Goal: Task Accomplishment & Management: Use online tool/utility

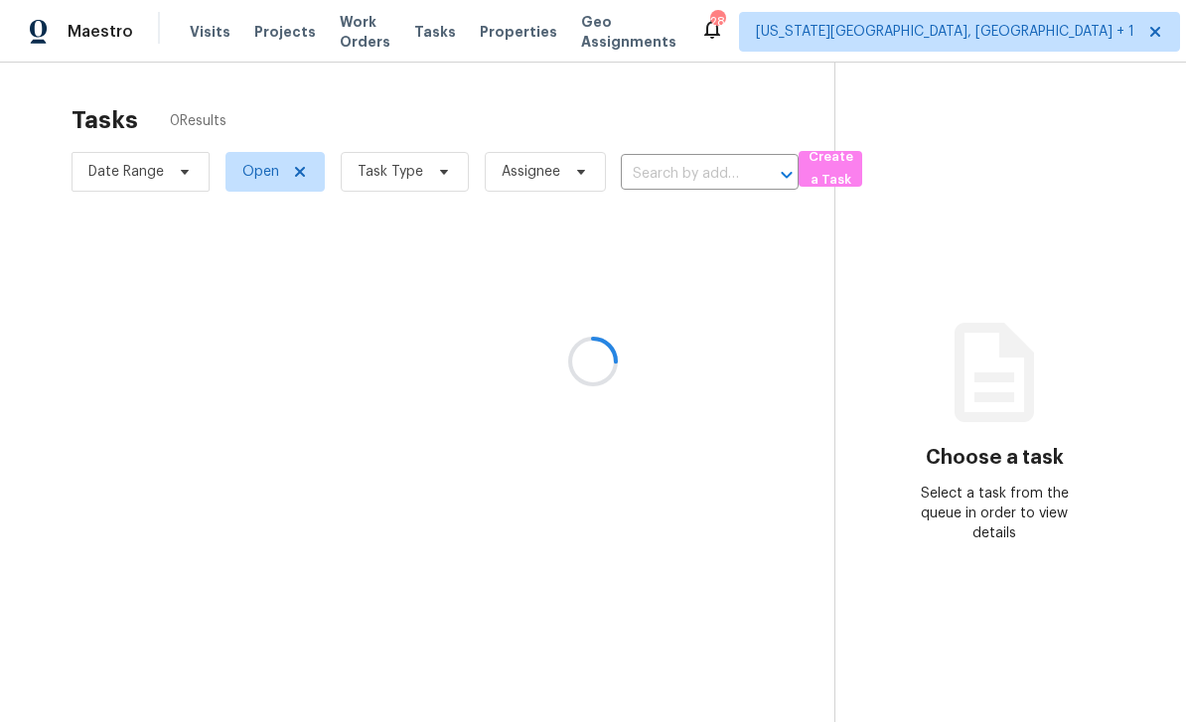
click at [911, 38] on div at bounding box center [593, 361] width 1186 height 722
click at [945, 27] on div at bounding box center [593, 361] width 1186 height 722
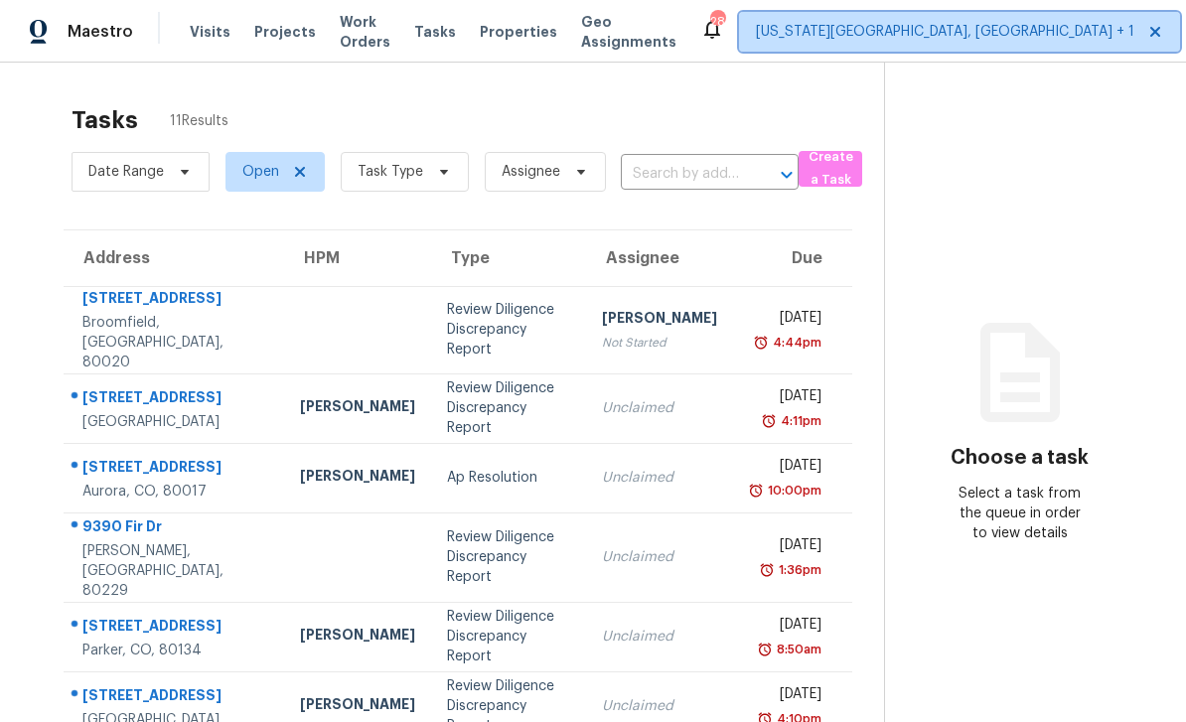
click at [899, 33] on span "[US_STATE][GEOGRAPHIC_DATA], [GEOGRAPHIC_DATA] + 1" at bounding box center [945, 32] width 378 height 20
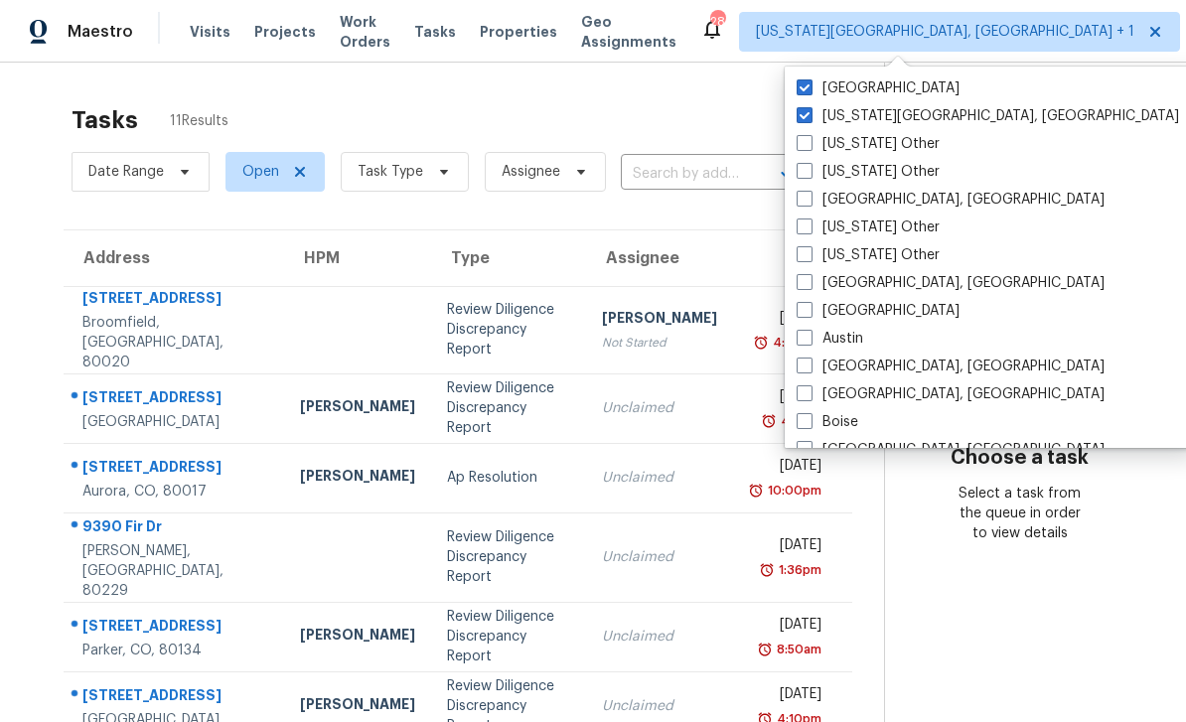
click at [805, 85] on span at bounding box center [805, 87] width 16 height 16
click at [805, 85] on input "[GEOGRAPHIC_DATA]" at bounding box center [803, 84] width 13 height 13
checkbox input "false"
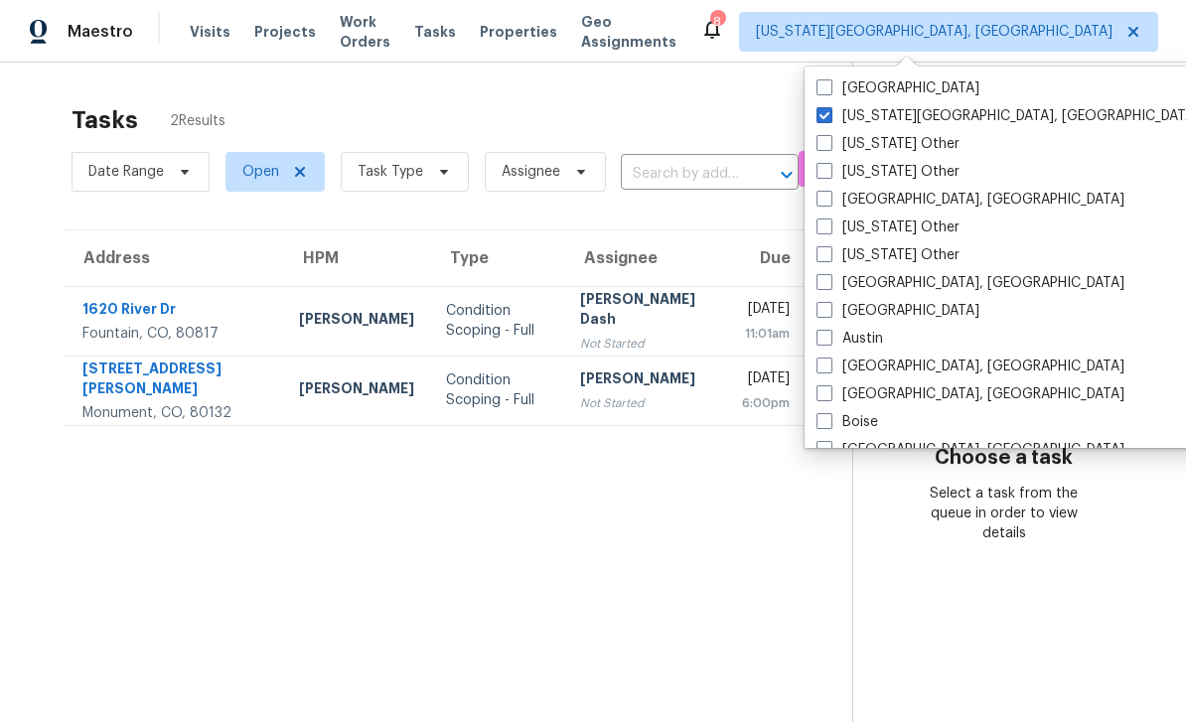
click at [370, 39] on span "Work Orders" at bounding box center [365, 32] width 51 height 40
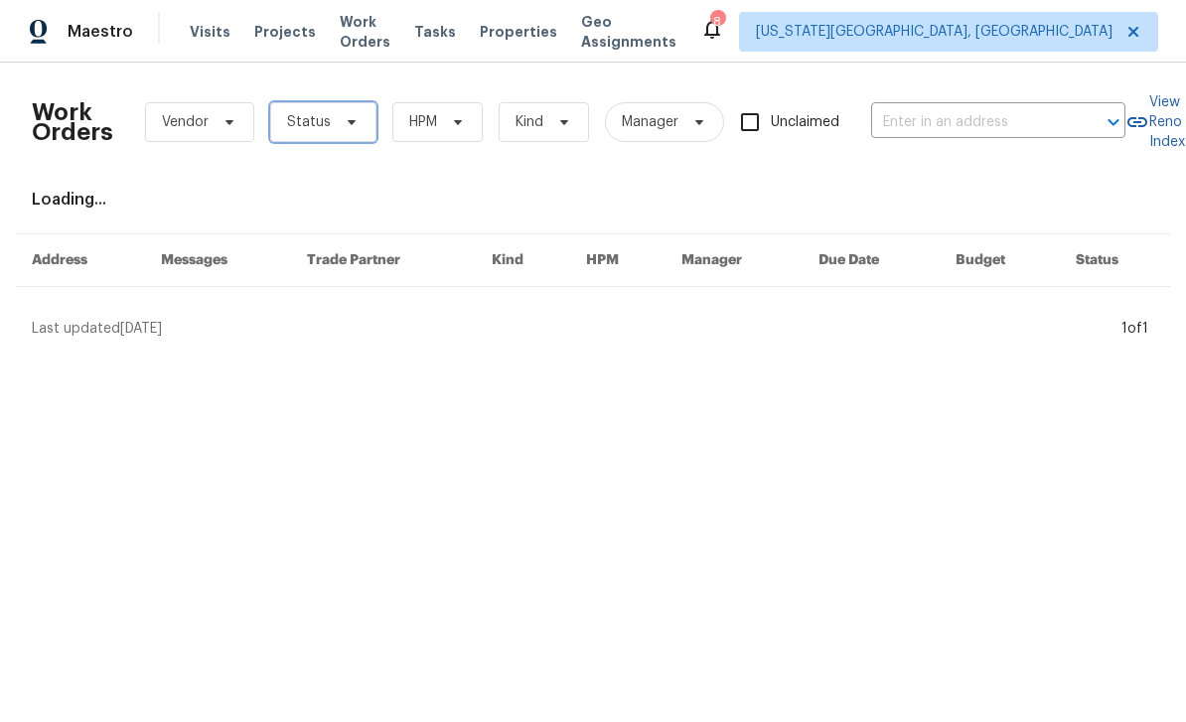
click at [347, 129] on icon at bounding box center [352, 122] width 16 height 16
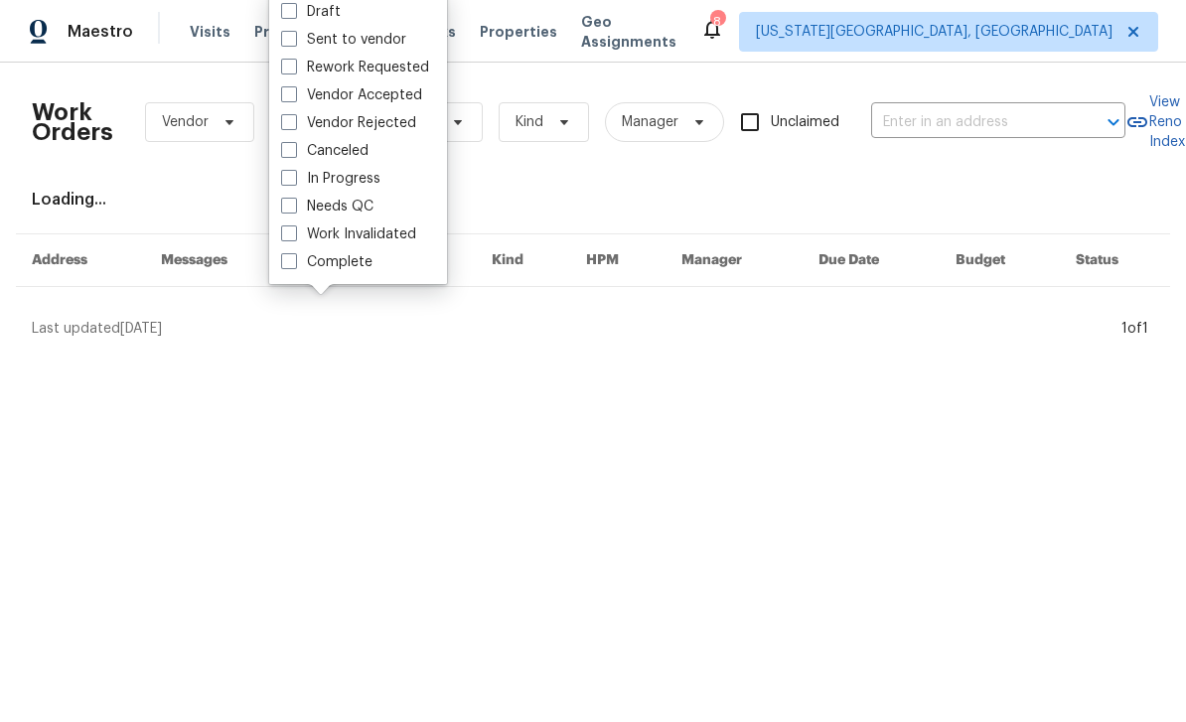
click at [297, 202] on label "Needs QC" at bounding box center [327, 207] width 92 height 20
click at [294, 202] on input "Needs QC" at bounding box center [287, 203] width 13 height 13
checkbox input "true"
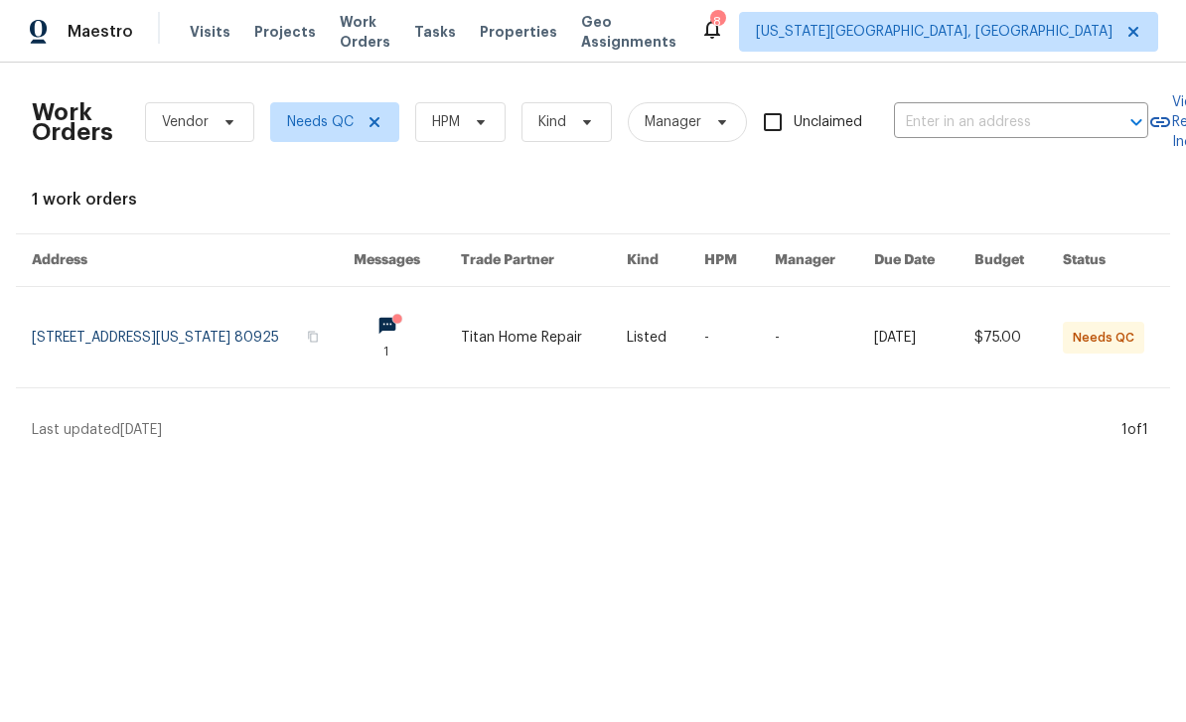
click at [94, 337] on link at bounding box center [193, 337] width 322 height 100
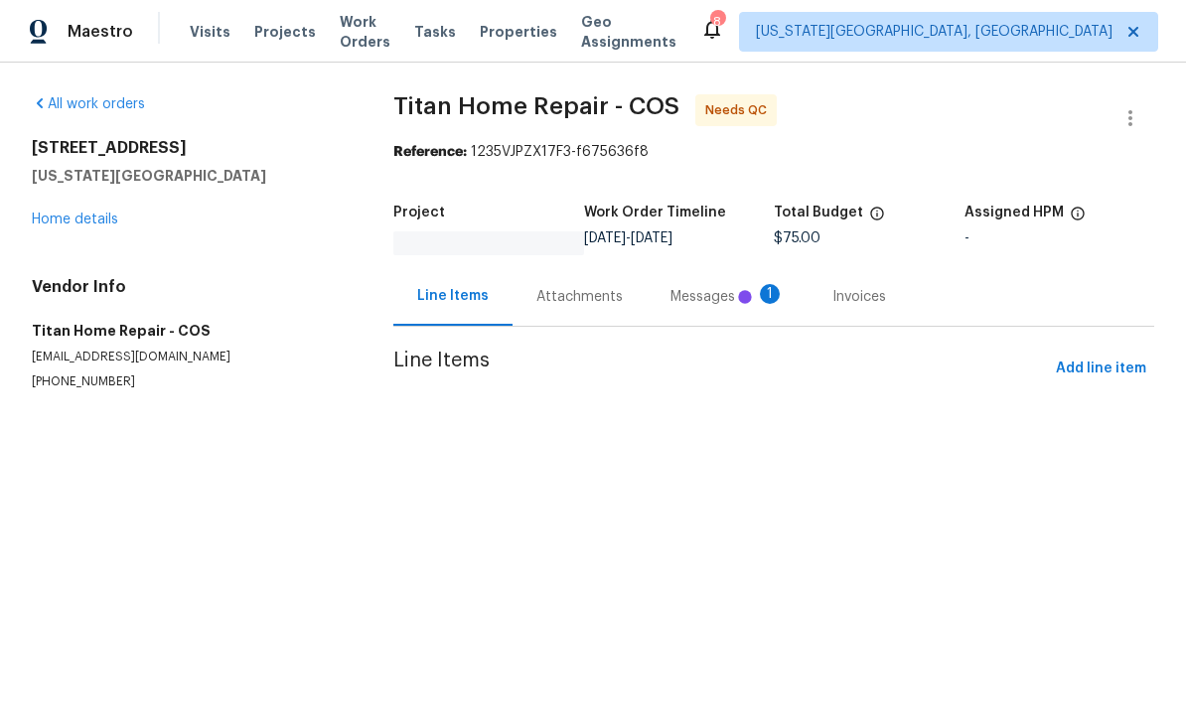
click at [703, 297] on div "Messages 1" at bounding box center [727, 297] width 114 height 20
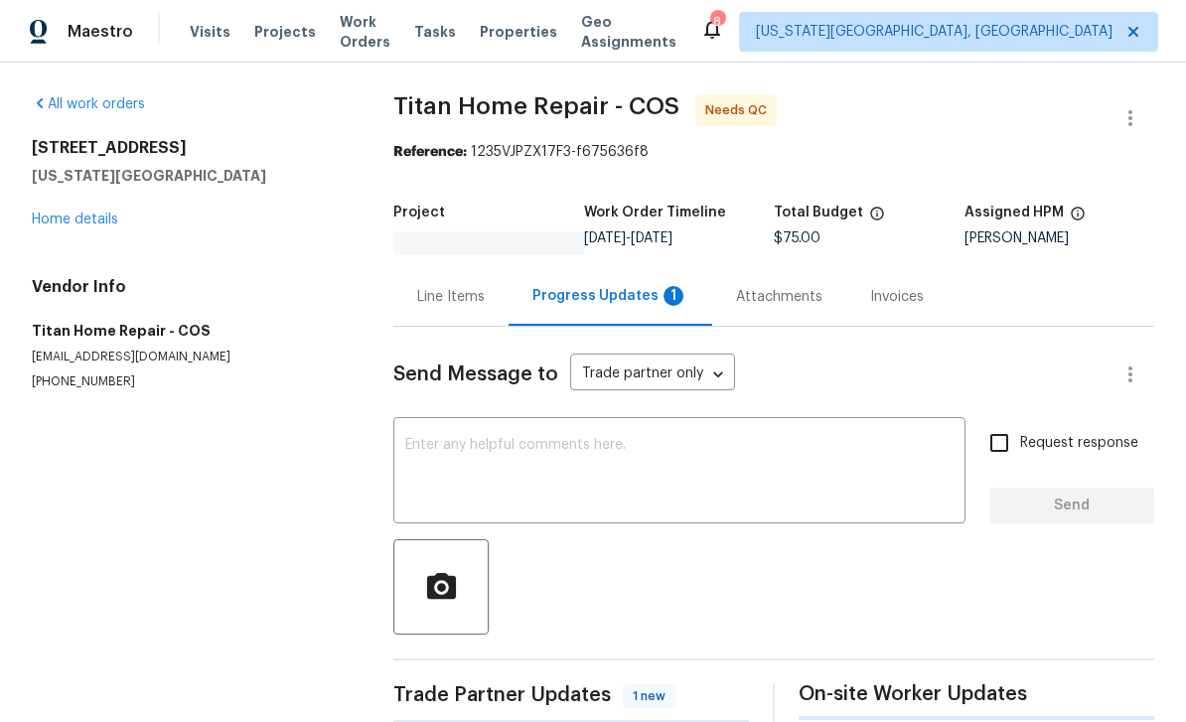
scroll to position [25, 0]
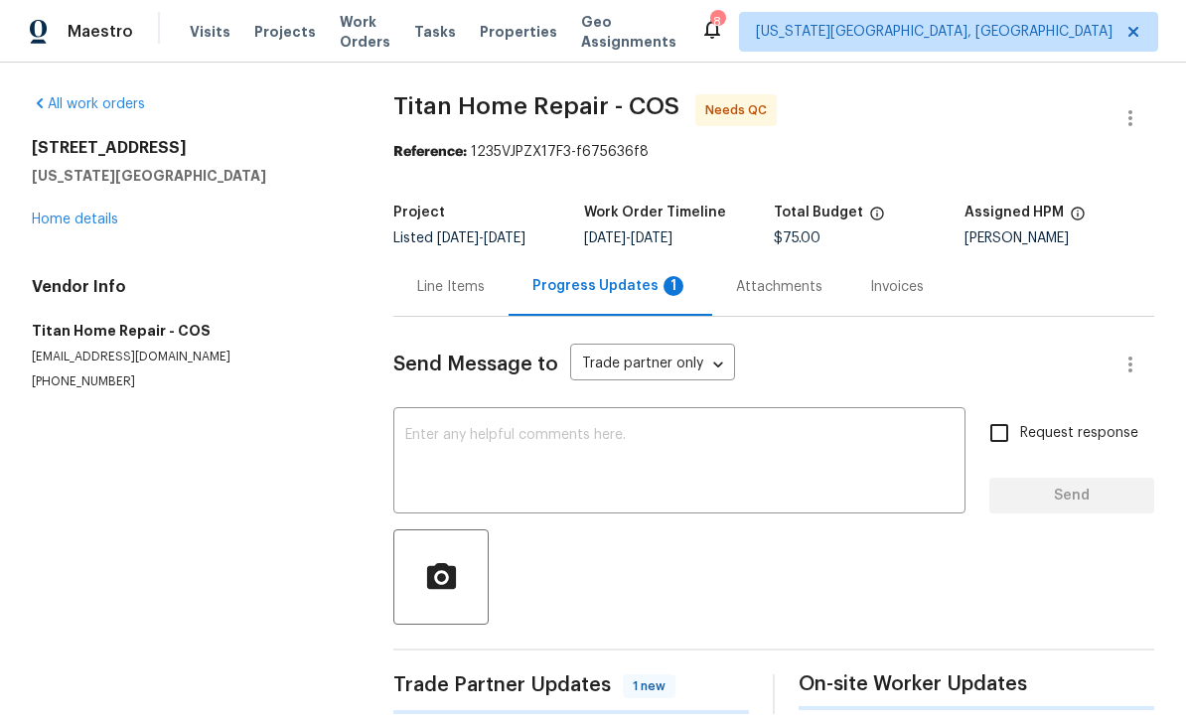
click at [618, 276] on div "Progress Updates 1" at bounding box center [610, 286] width 156 height 20
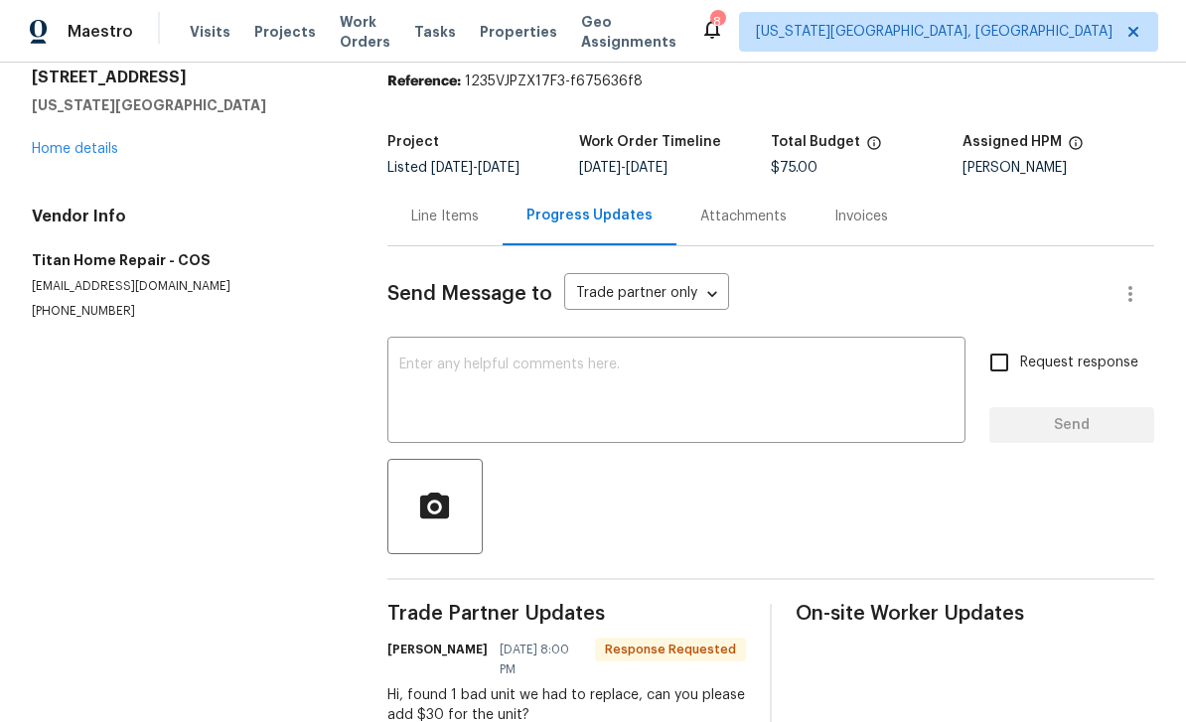
scroll to position [64, 0]
click at [450, 187] on div "Line Items" at bounding box center [444, 216] width 115 height 59
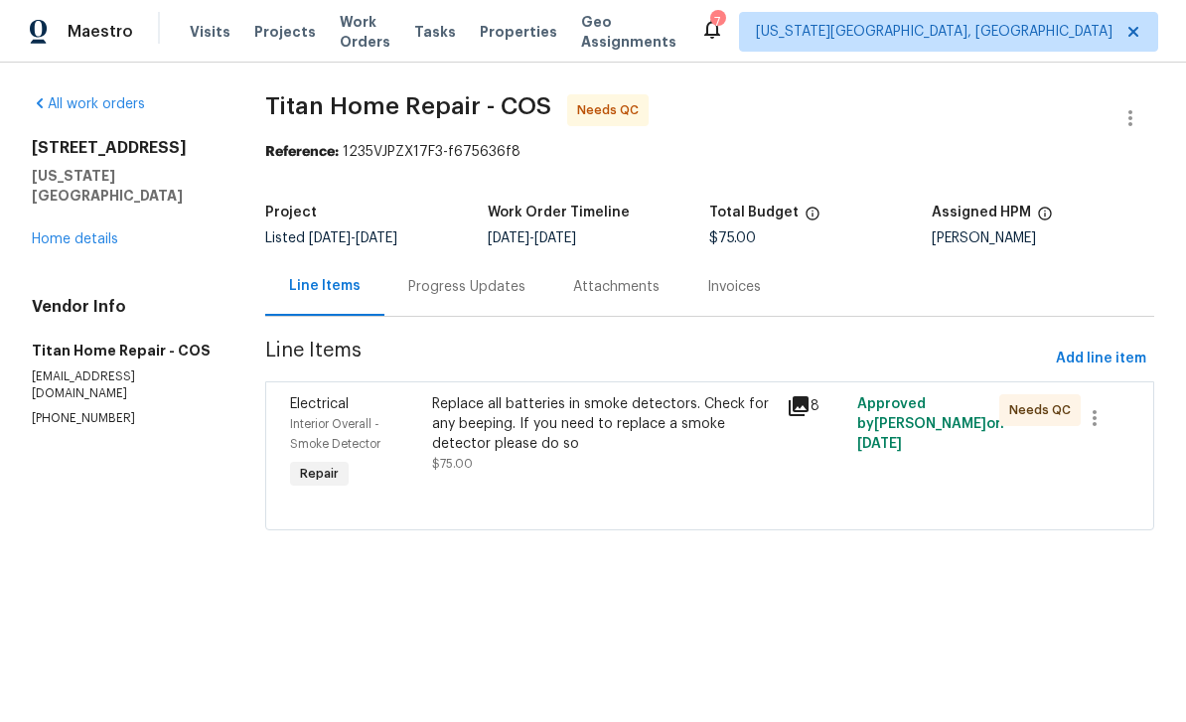
click at [617, 421] on div "Replace all batteries in smoke detectors. Check for any beeping. If you need to…" at bounding box center [603, 424] width 343 height 60
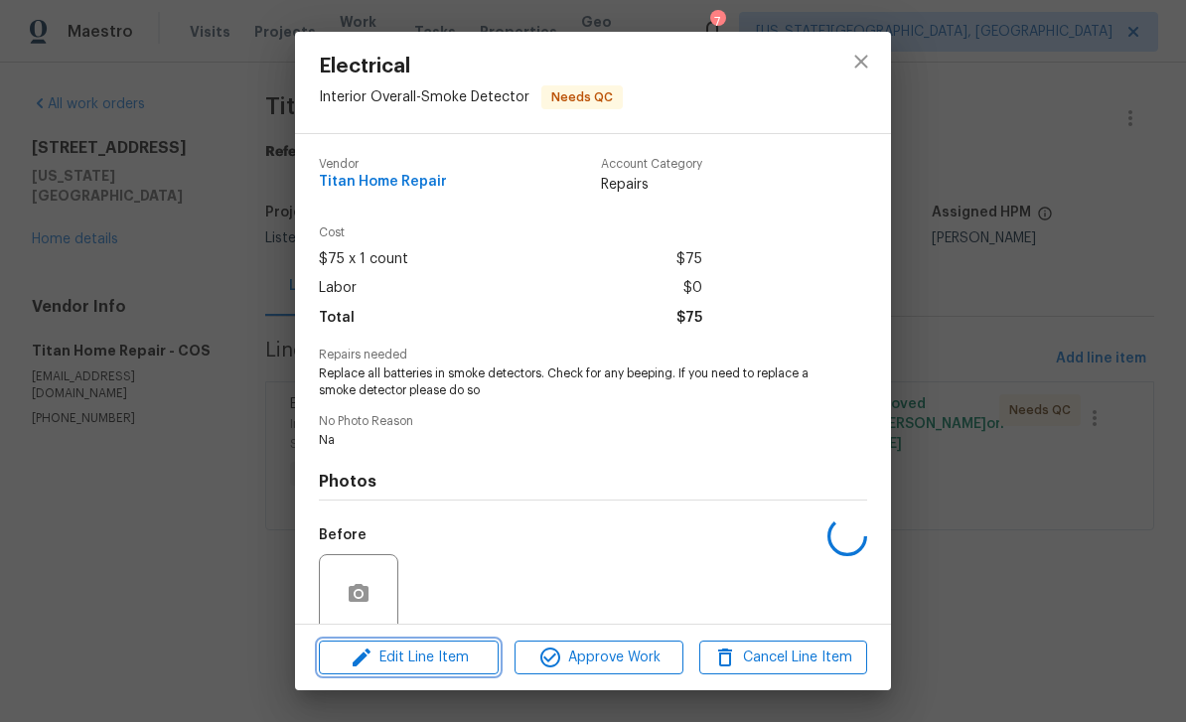
click at [443, 655] on span "Edit Line Item" at bounding box center [409, 658] width 168 height 25
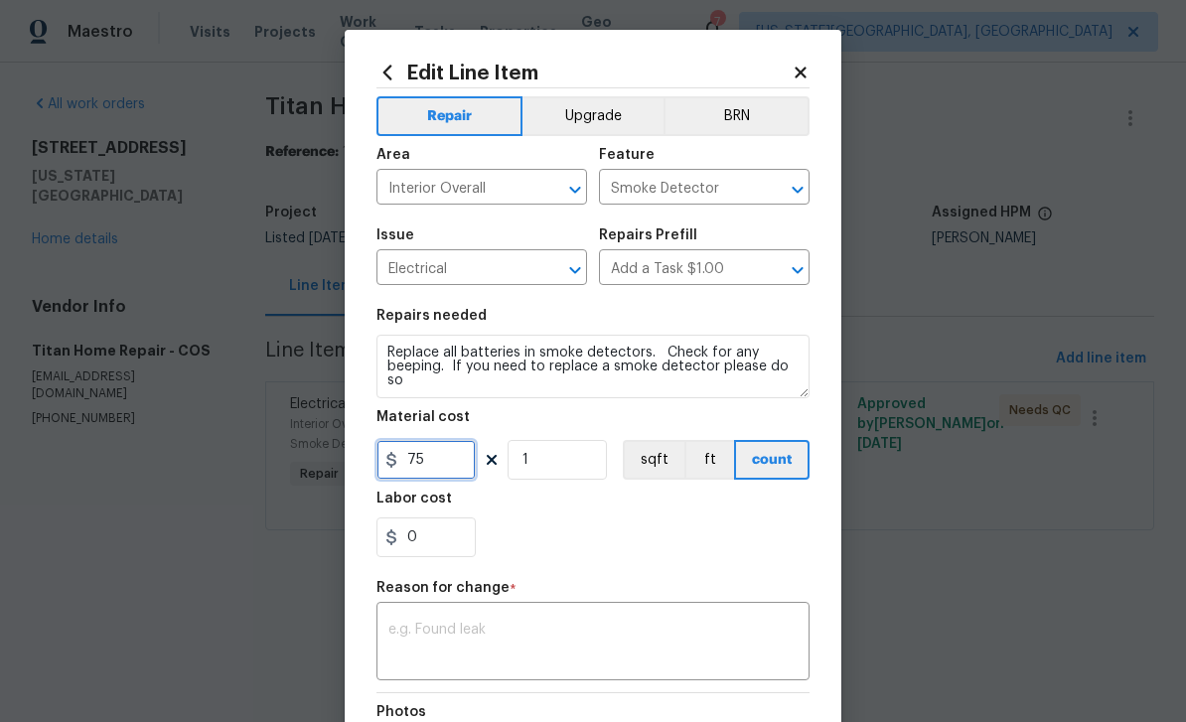
click at [455, 465] on input "75" at bounding box center [425, 460] width 99 height 40
type input "105"
click at [691, 619] on div "x ​" at bounding box center [592, 643] width 433 height 73
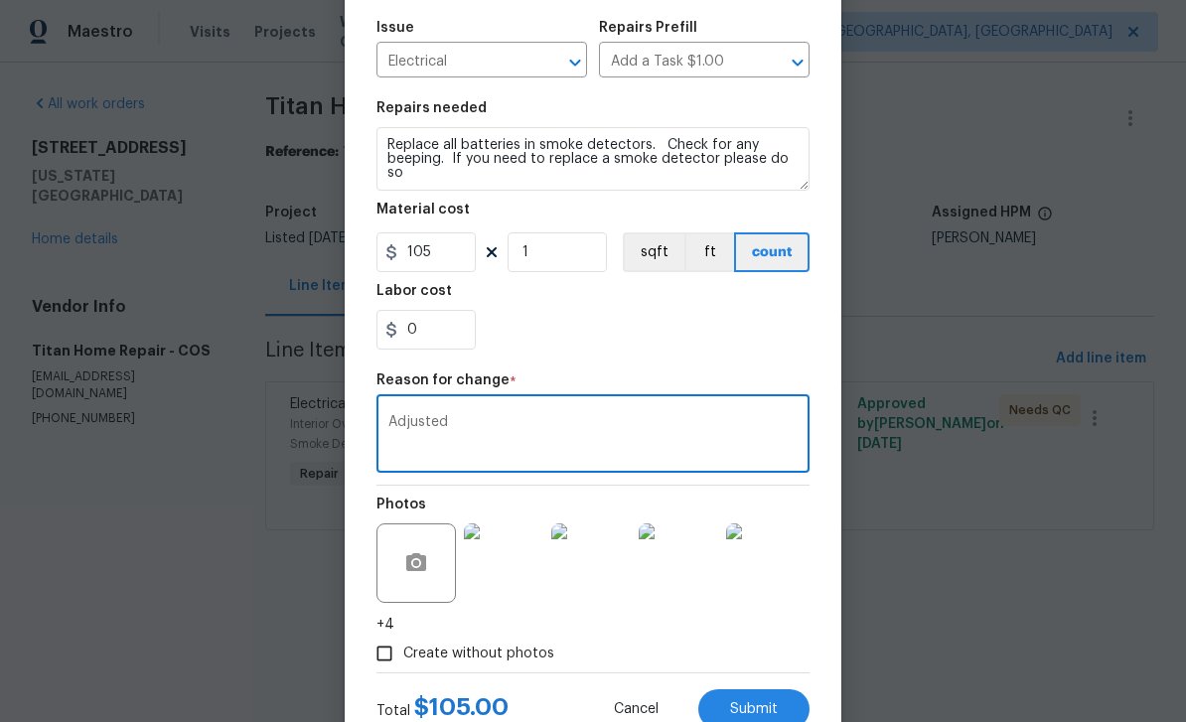
scroll to position [219, 0]
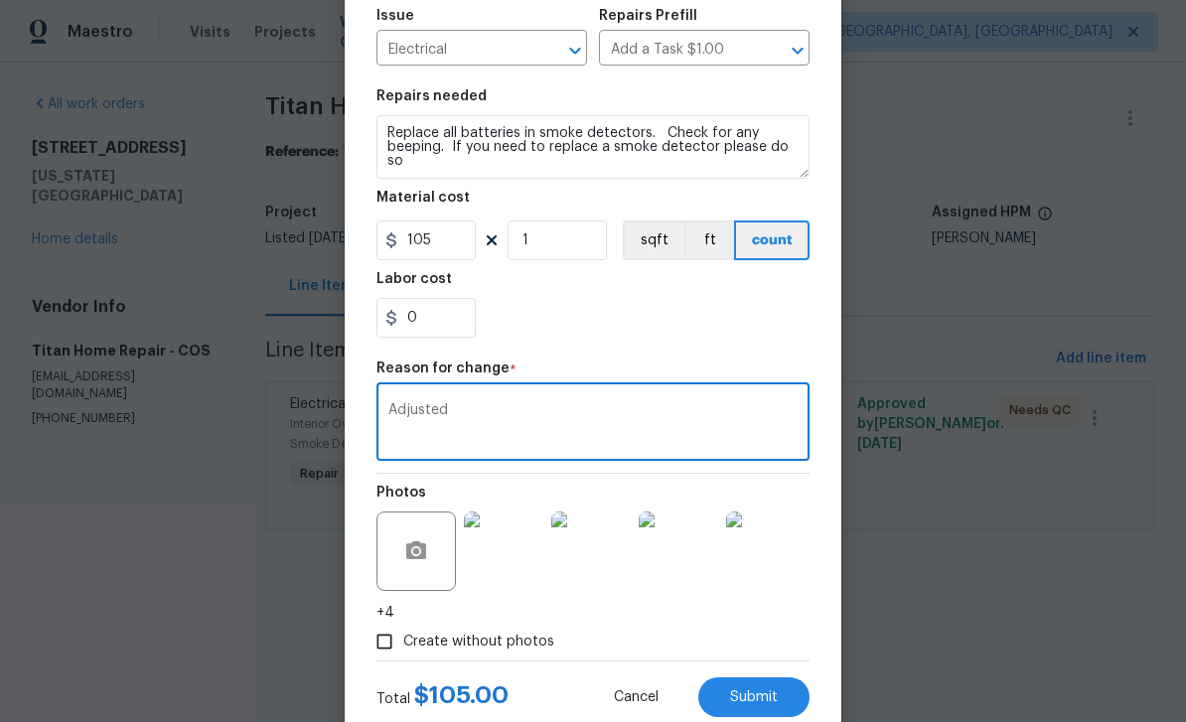
type textarea "Adjusted"
click at [779, 696] on button "Submit" at bounding box center [753, 697] width 111 height 40
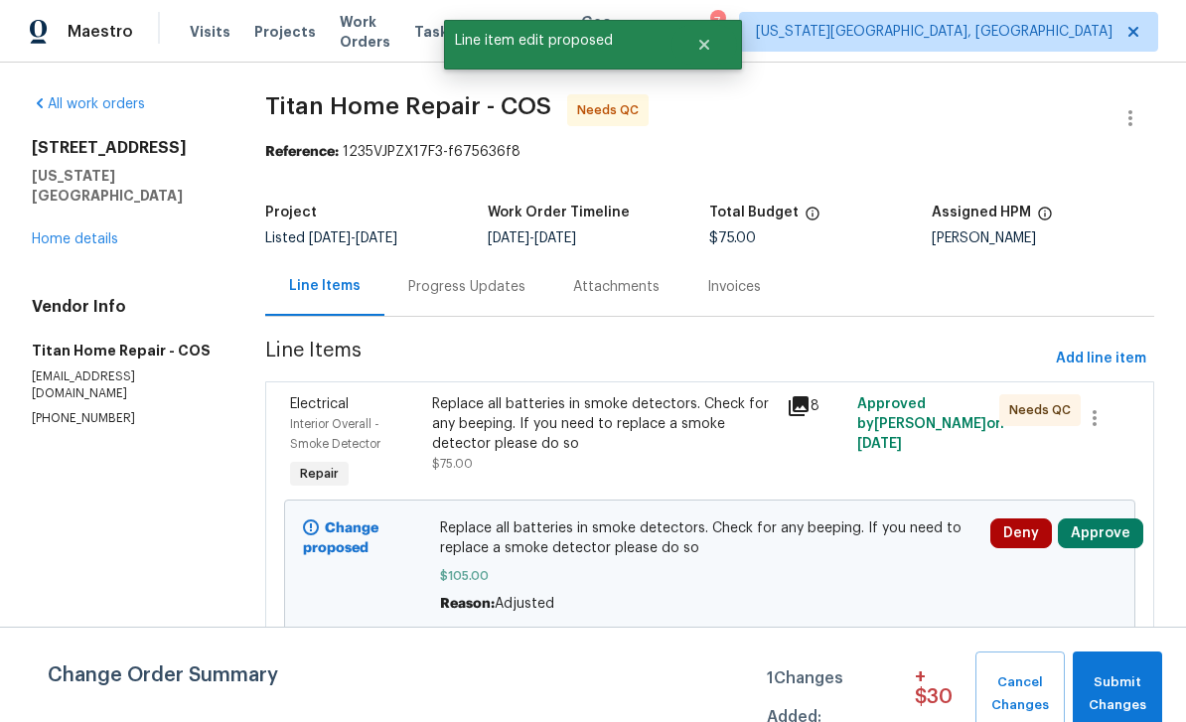
scroll to position [0, 0]
click at [1110, 538] on button "Approve" at bounding box center [1100, 533] width 85 height 30
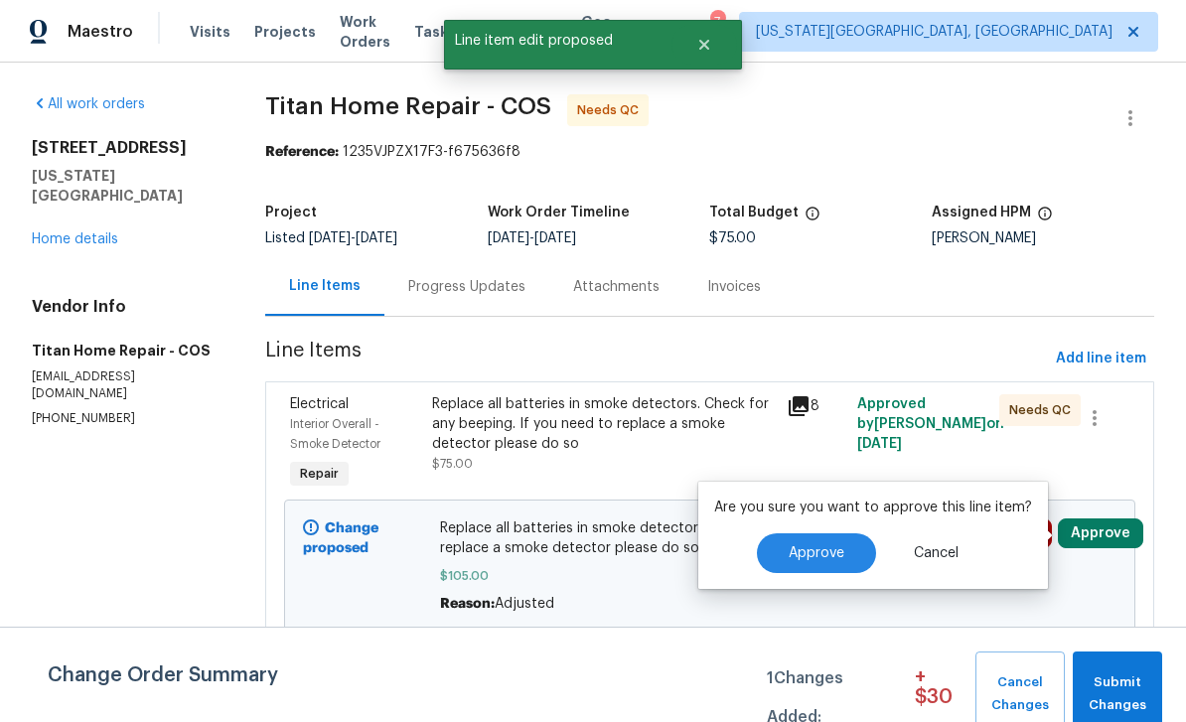
click at [830, 548] on span "Approve" at bounding box center [817, 553] width 56 height 15
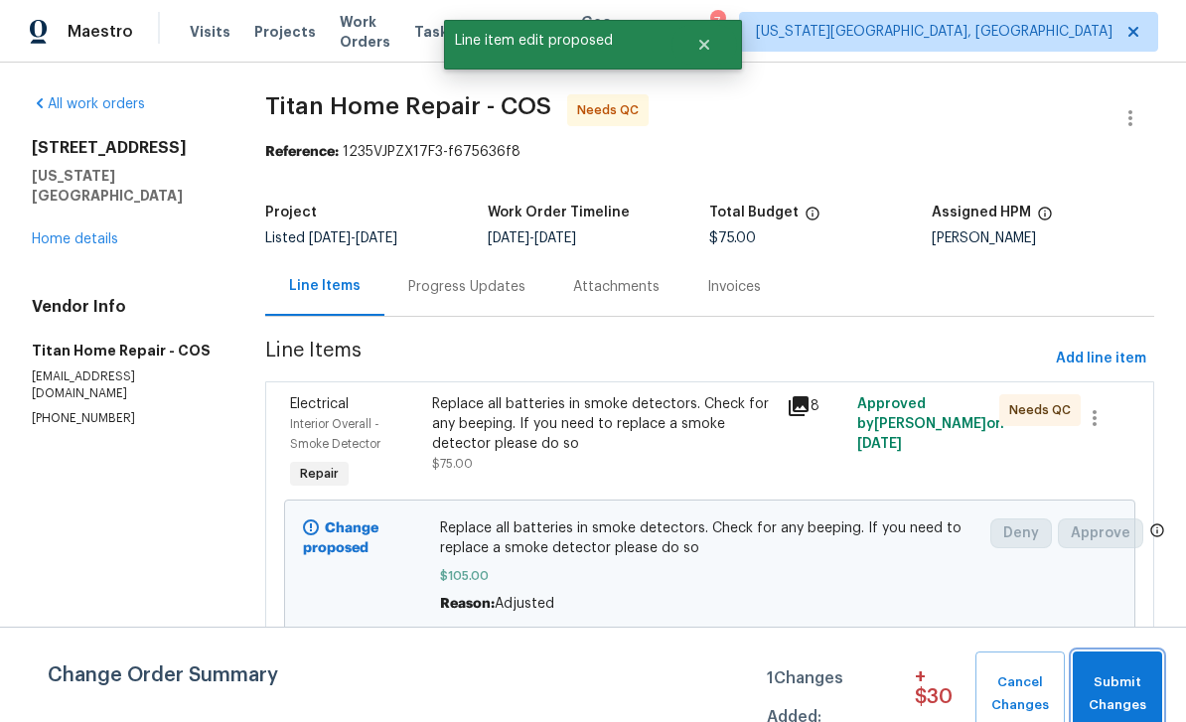
click at [1137, 684] on span "Submit Changes" at bounding box center [1118, 694] width 70 height 46
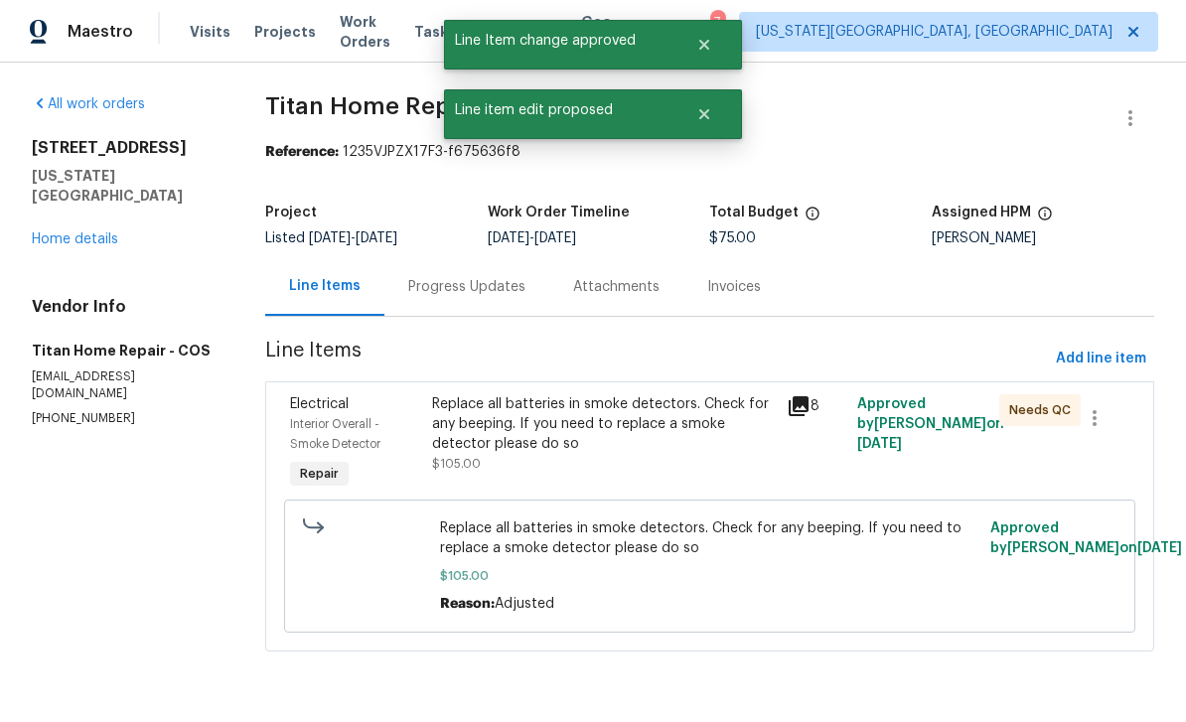
click at [660, 417] on div "Replace all batteries in smoke detectors. Check for any beeping. If you need to…" at bounding box center [603, 424] width 343 height 60
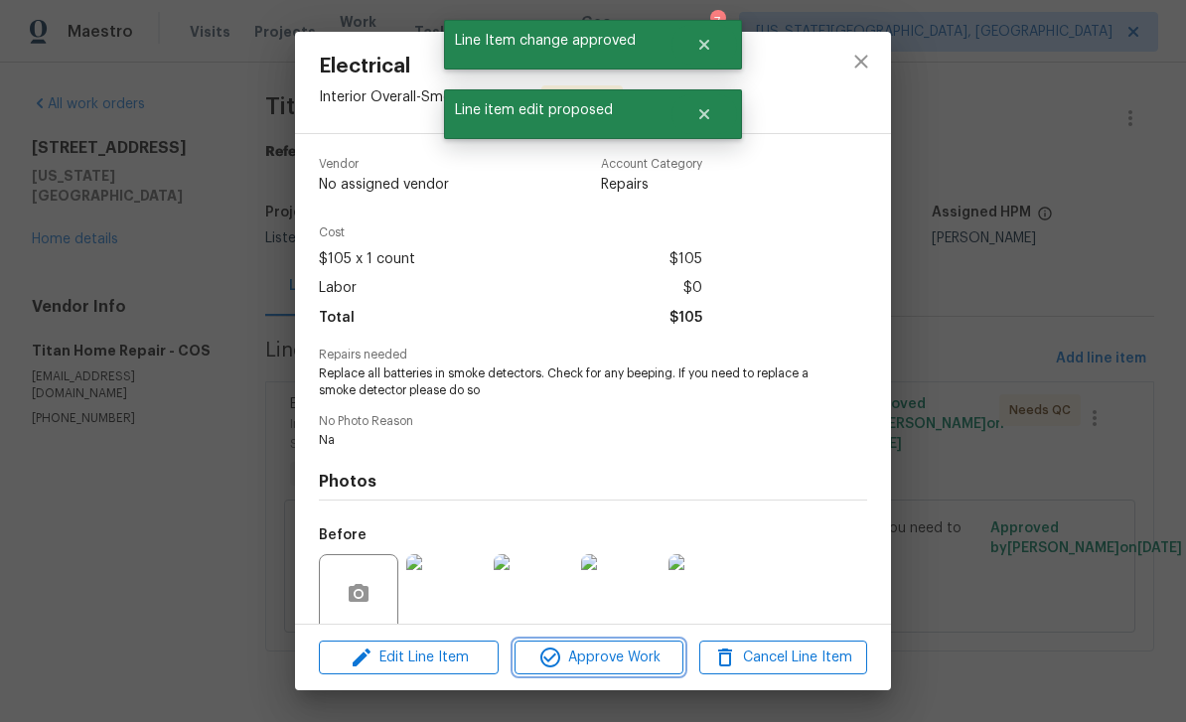
click at [652, 655] on span "Approve Work" at bounding box center [598, 658] width 156 height 25
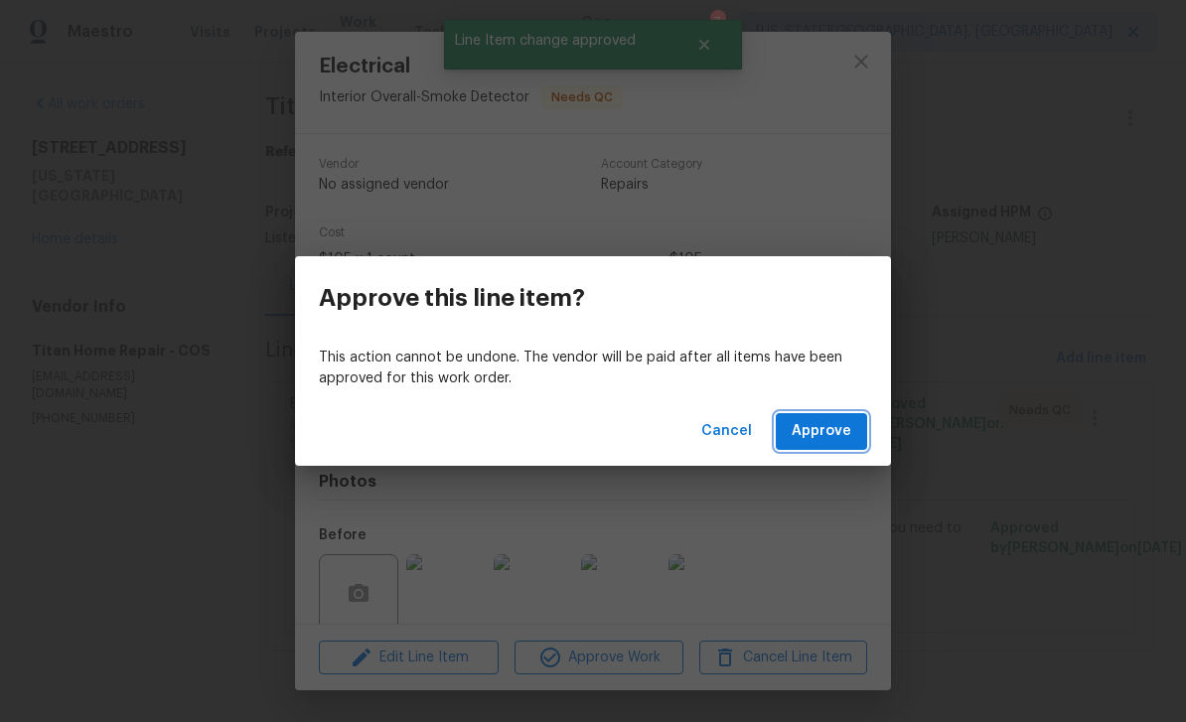
click at [844, 415] on button "Approve" at bounding box center [821, 431] width 91 height 37
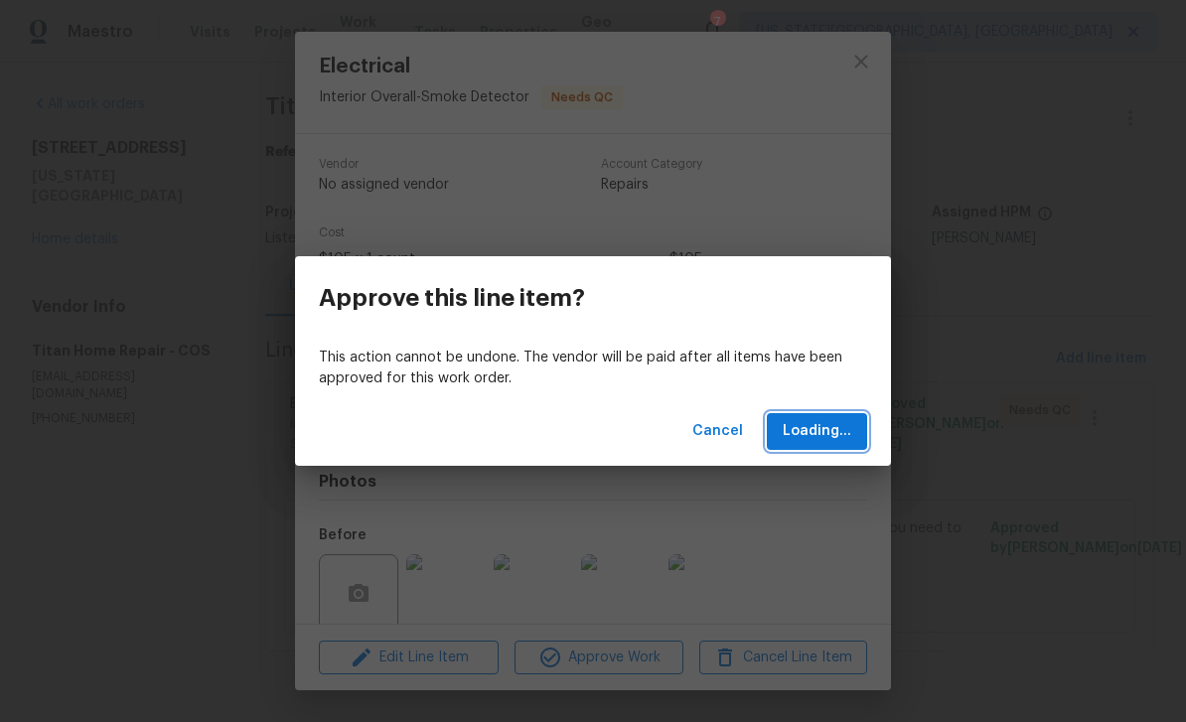
click at [830, 434] on span "Loading..." at bounding box center [817, 431] width 69 height 25
